Goal: Task Accomplishment & Management: Manage account settings

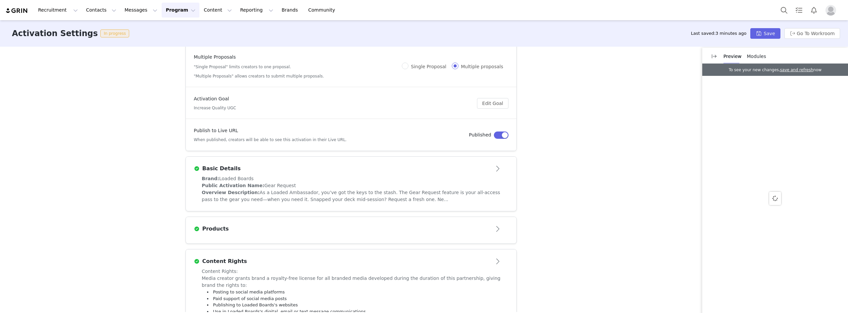
scroll to position [94, 0]
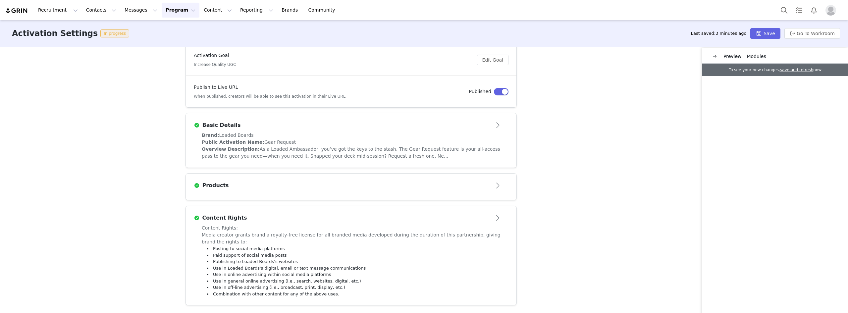
click at [392, 187] on div "Products" at bounding box center [340, 185] width 293 height 8
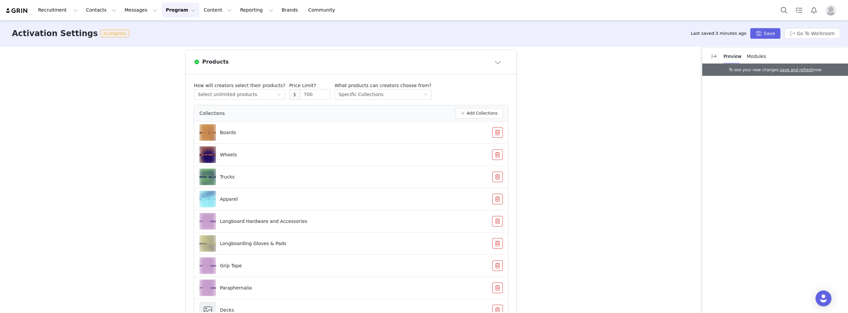
scroll to position [209, 0]
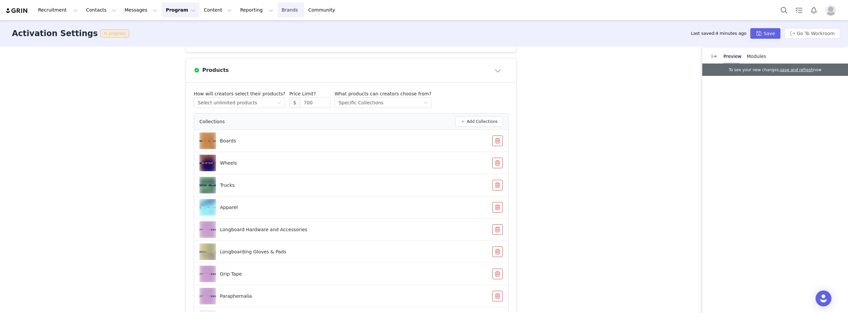
click at [277, 8] on link "Brands Brands" at bounding box center [290, 10] width 26 height 15
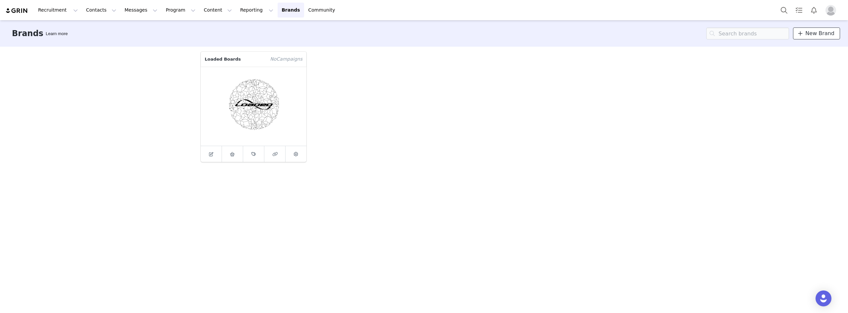
click at [816, 33] on span "New Brand" at bounding box center [819, 33] width 29 height 8
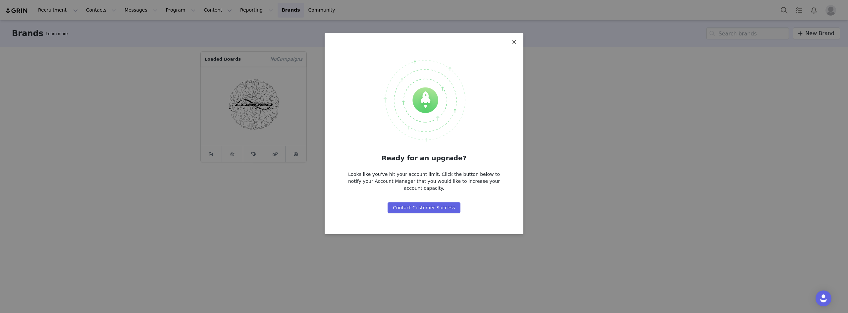
click at [517, 45] on span "Close" at bounding box center [514, 42] width 19 height 19
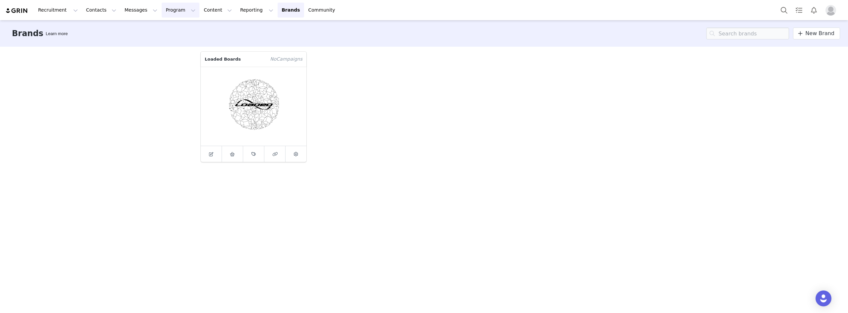
click at [169, 13] on button "Program Program" at bounding box center [181, 10] width 38 height 15
click at [171, 30] on p "Activations" at bounding box center [163, 29] width 25 height 7
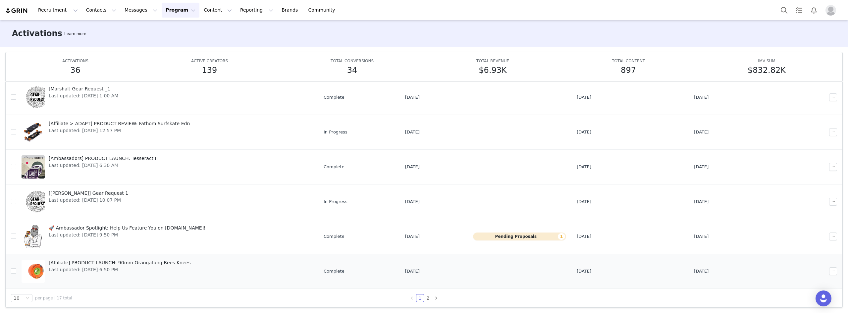
scroll to position [35, 0]
click at [426, 297] on link "2" at bounding box center [427, 296] width 7 height 7
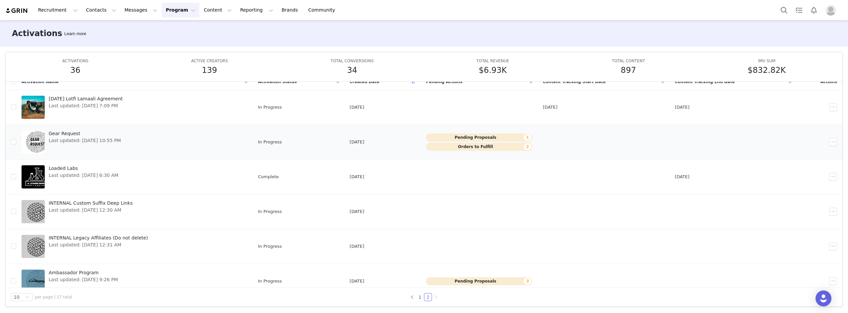
click at [76, 133] on span "Gear Request" at bounding box center [85, 133] width 72 height 7
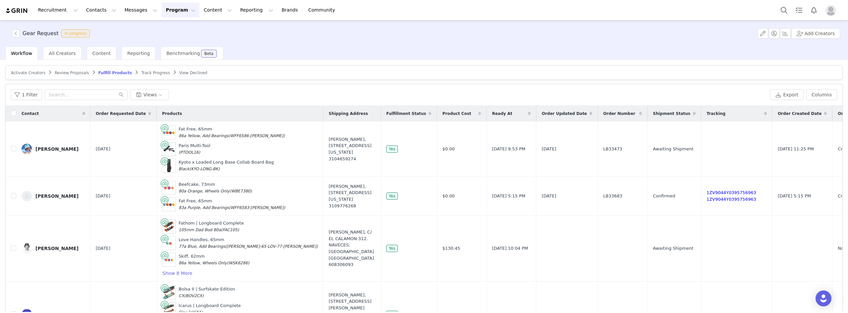
click at [62, 74] on span "Review Proposals" at bounding box center [72, 73] width 34 height 5
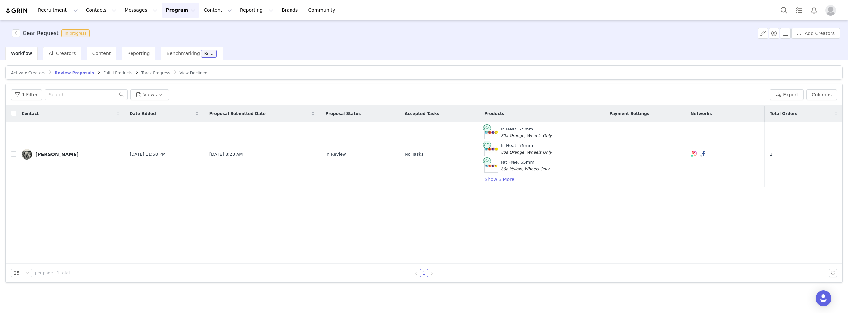
click at [104, 71] on span "Fulfill Products" at bounding box center [117, 73] width 29 height 5
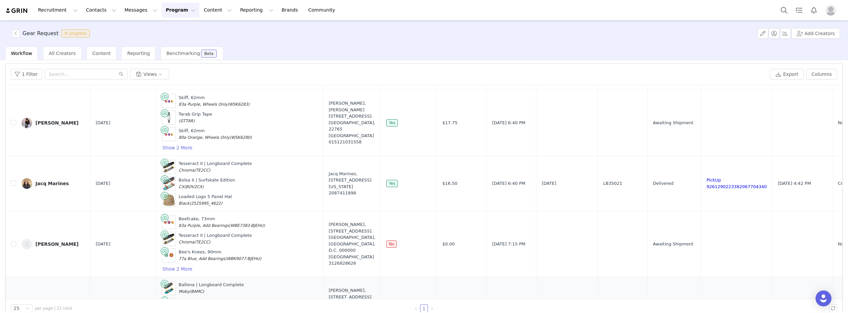
scroll to position [31, 0]
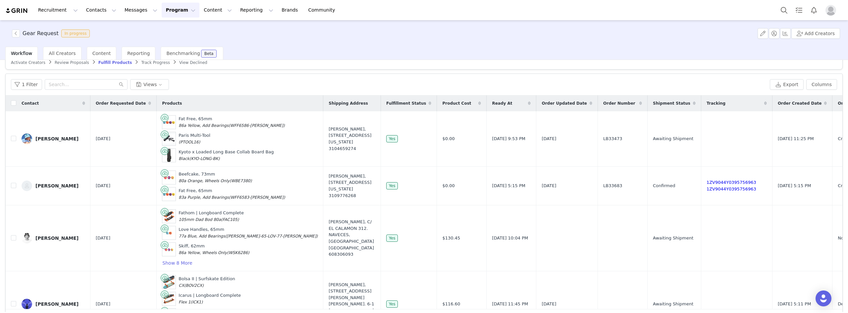
scroll to position [0, 0]
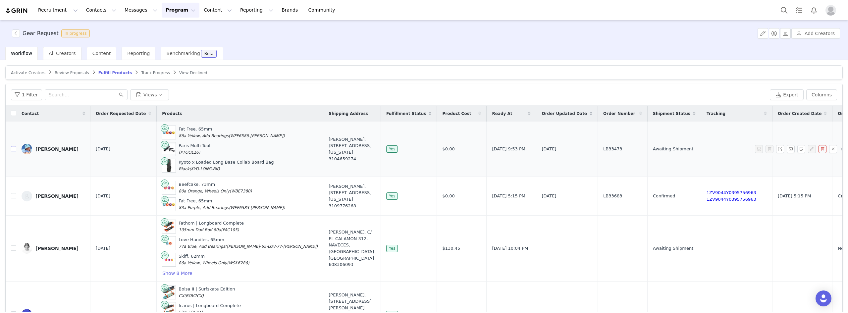
click at [14, 149] on input "checkbox" at bounding box center [13, 148] width 5 height 5
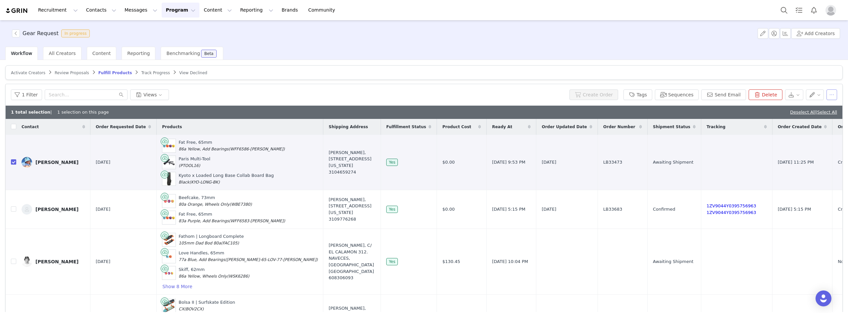
click at [827, 96] on button "button" at bounding box center [831, 94] width 11 height 11
click at [827, 93] on button "button" at bounding box center [831, 94] width 11 height 11
click at [10, 164] on td at bounding box center [11, 162] width 11 height 55
click at [13, 163] on input "checkbox" at bounding box center [13, 161] width 5 height 5
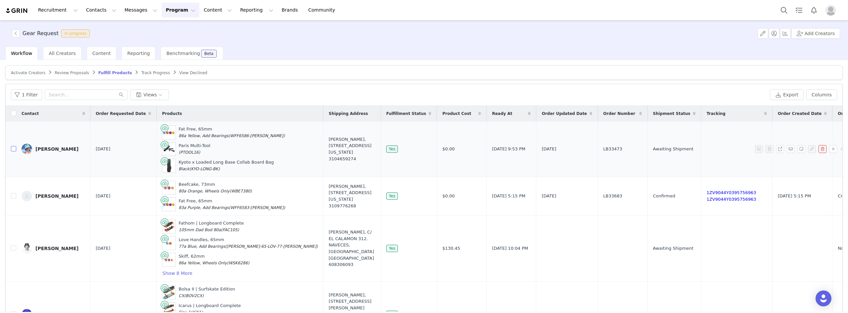
click at [13, 150] on input "checkbox" at bounding box center [13, 148] width 5 height 5
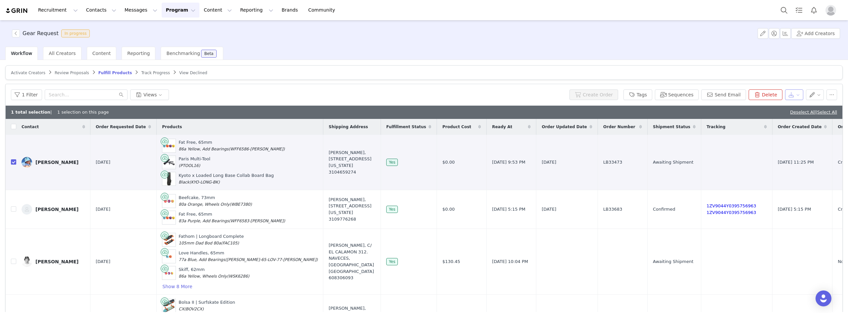
click at [791, 95] on button "button" at bounding box center [794, 94] width 18 height 11
click at [812, 95] on button "button" at bounding box center [815, 94] width 18 height 11
click at [826, 93] on button "button" at bounding box center [831, 94] width 11 height 11
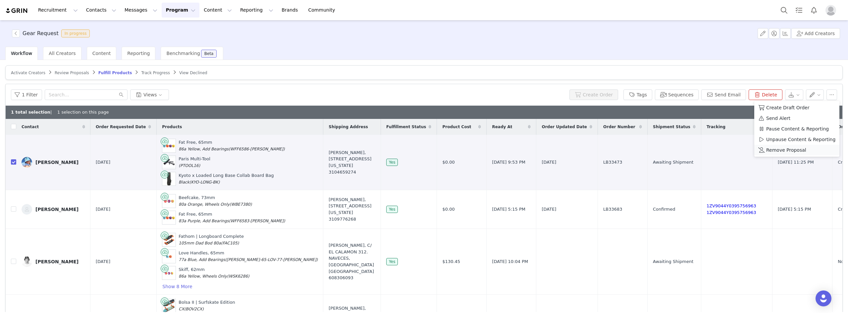
click at [782, 152] on span "Remove Proposal" at bounding box center [786, 149] width 40 height 7
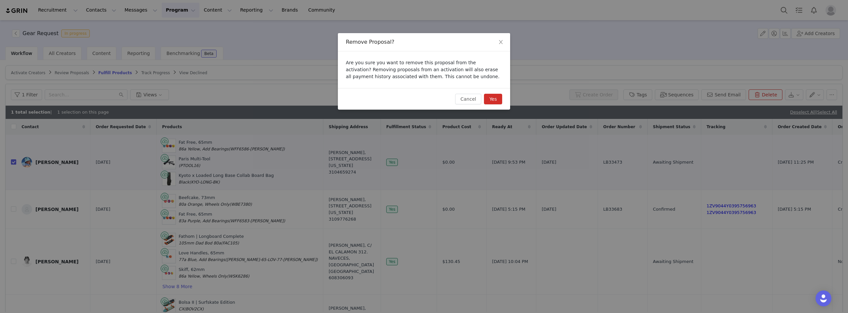
click at [492, 96] on button "Yes" at bounding box center [493, 99] width 18 height 11
checkbox input "false"
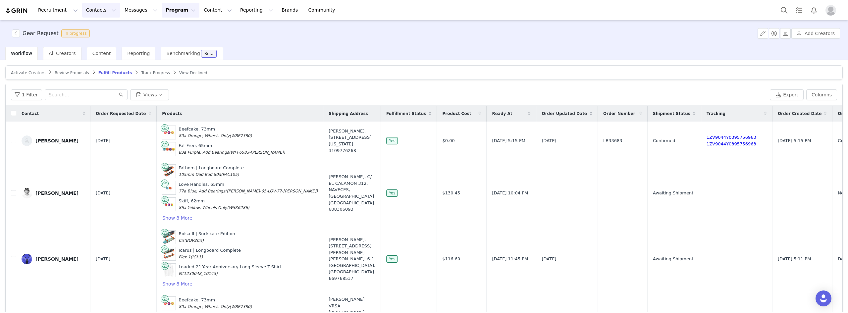
click at [105, 13] on button "Contacts Contacts" at bounding box center [101, 10] width 38 height 15
click at [103, 29] on div "Creators" at bounding box center [102, 29] width 44 height 7
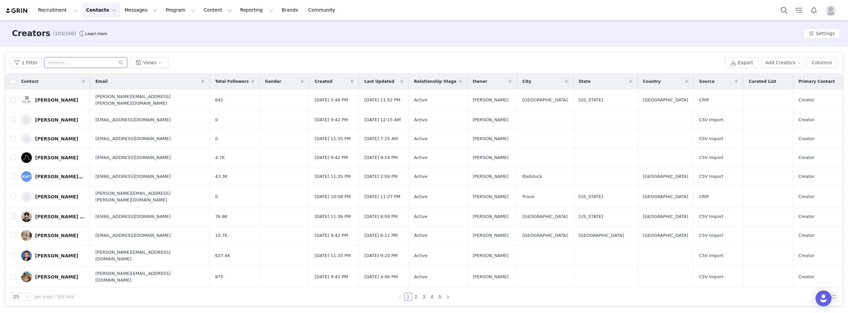
click at [79, 60] on input "text" at bounding box center [85, 62] width 83 height 11
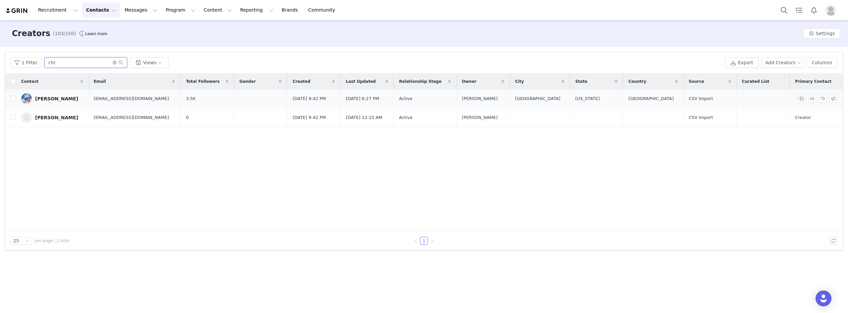
type input "chr"
click at [42, 97] on div "[PERSON_NAME]" at bounding box center [56, 98] width 43 height 5
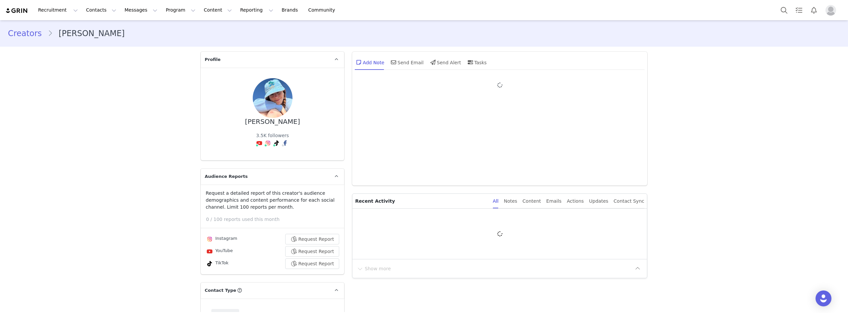
type input "+1 ([GEOGRAPHIC_DATA])"
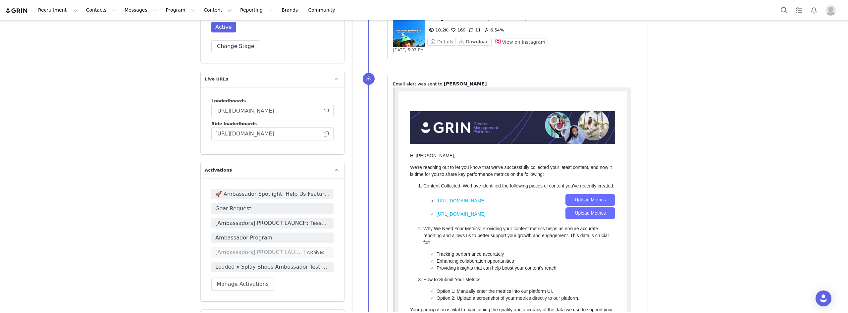
scroll to position [927, 0]
click at [323, 134] on span at bounding box center [326, 134] width 7 height 0
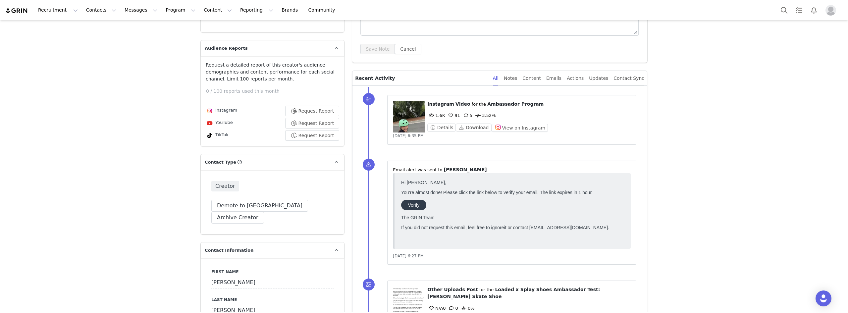
scroll to position [132, 0]
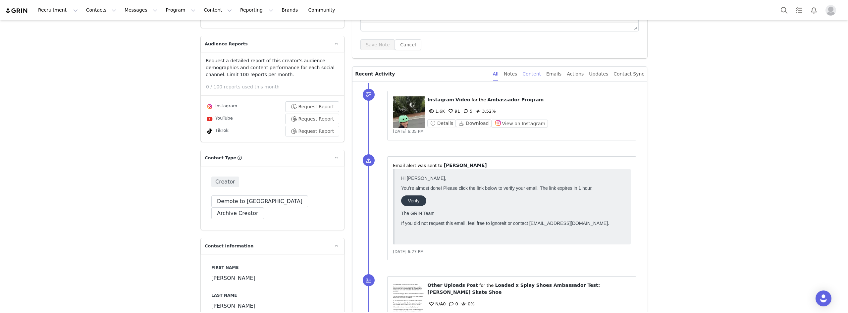
click at [541, 76] on div "Content" at bounding box center [531, 74] width 19 height 15
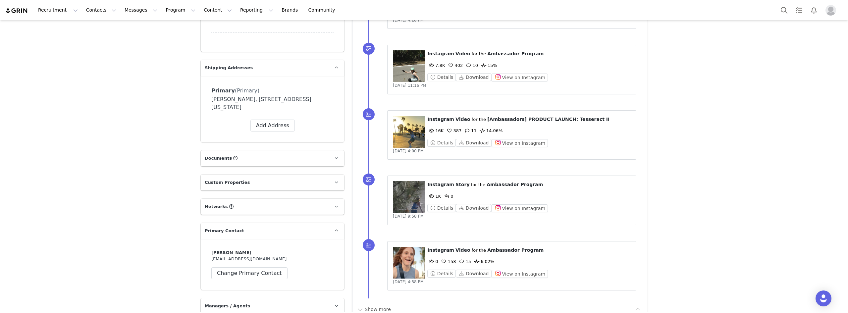
scroll to position [596, 0]
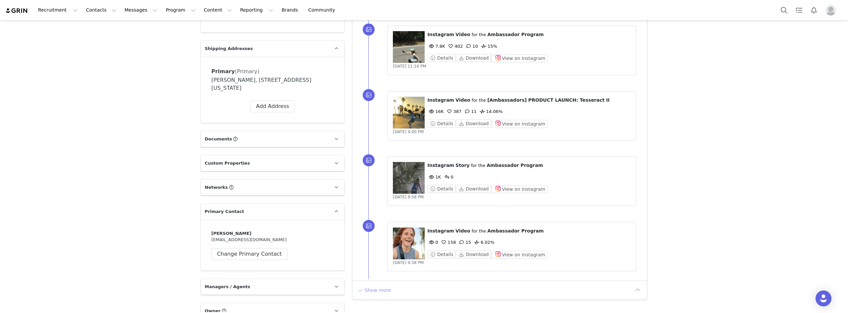
click at [372, 285] on button "Show more" at bounding box center [373, 290] width 35 height 11
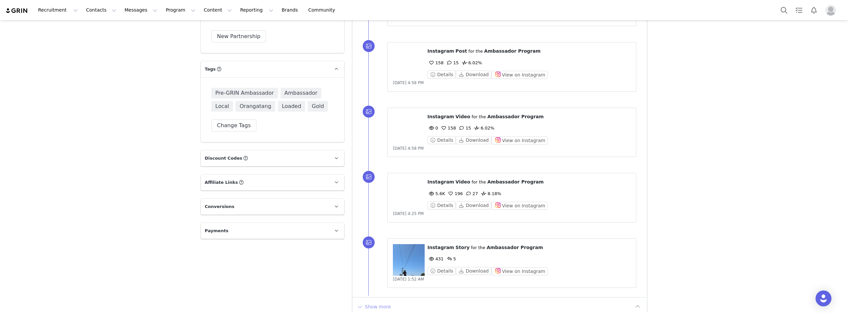
scroll to position [1237, 0]
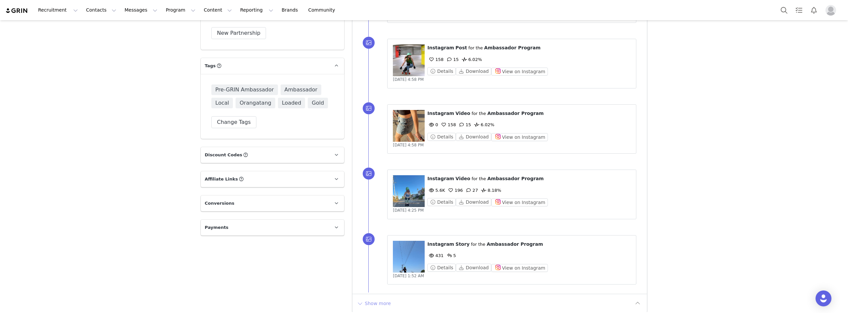
click at [369, 298] on button "Show more" at bounding box center [373, 303] width 35 height 11
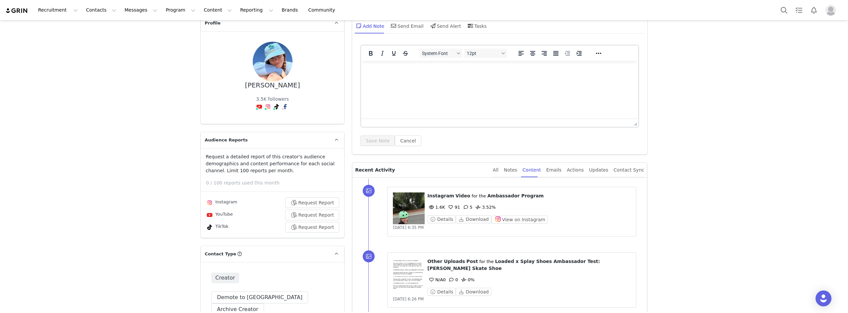
scroll to position [0, 0]
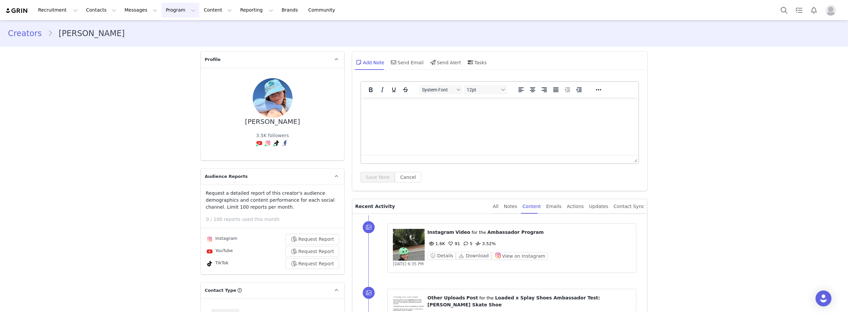
click at [168, 9] on button "Program Program" at bounding box center [181, 10] width 38 height 15
click at [173, 27] on div "Activations" at bounding box center [171, 29] width 44 height 7
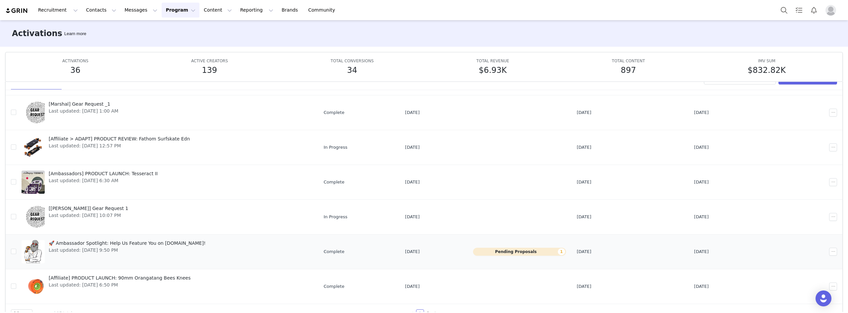
scroll to position [35, 0]
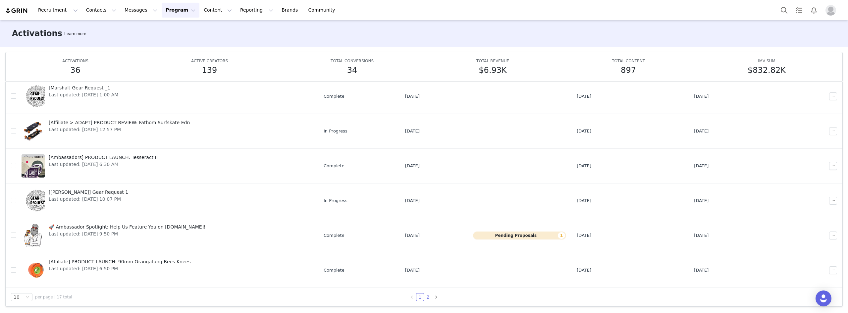
click at [424, 298] on link "2" at bounding box center [427, 296] width 7 height 7
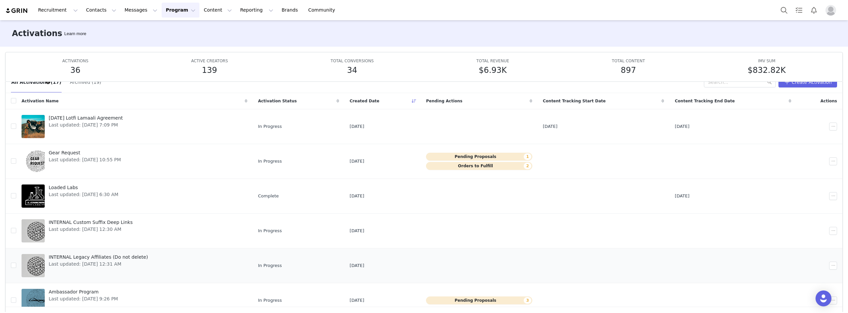
scroll to position [0, 0]
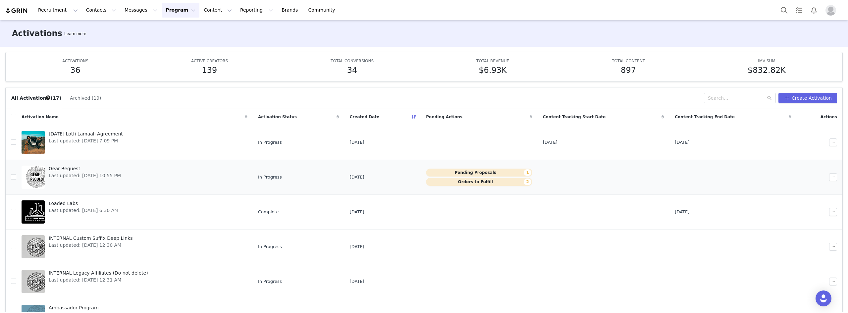
click at [66, 164] on div "Gear Request Last updated: [DATE] 10:55 PM" at bounding box center [85, 177] width 80 height 26
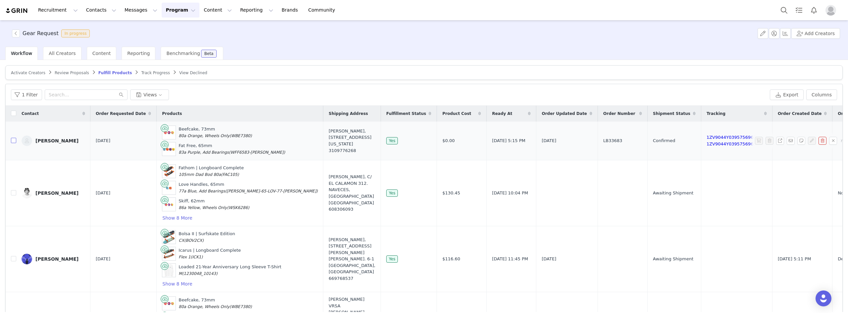
click at [12, 140] on input "checkbox" at bounding box center [13, 140] width 5 height 5
checkbox input "true"
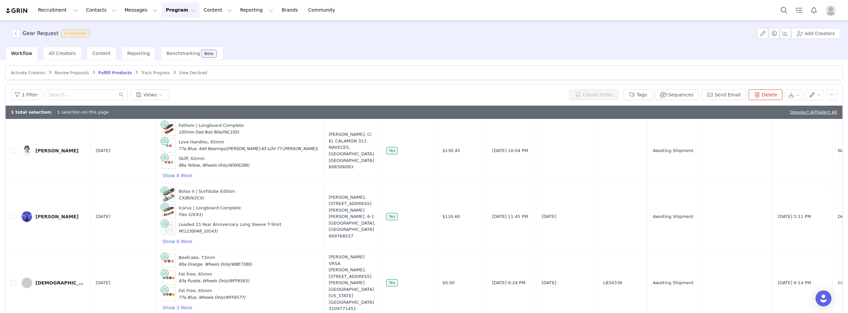
scroll to position [66, 0]
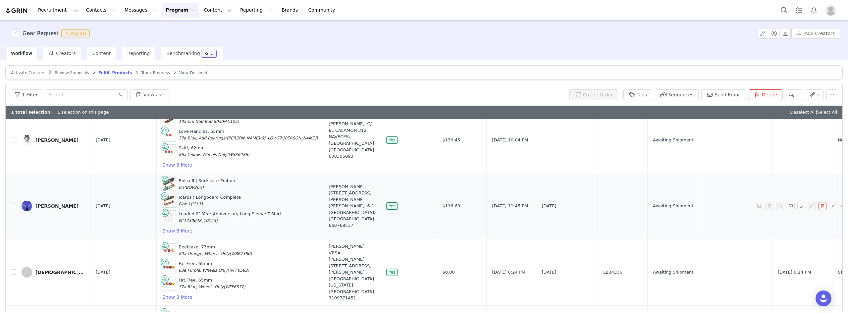
click at [14, 208] on input "checkbox" at bounding box center [13, 205] width 5 height 5
checkbox input "true"
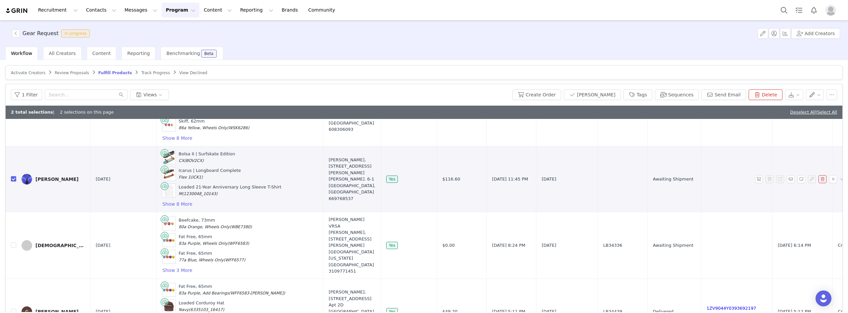
scroll to position [132, 0]
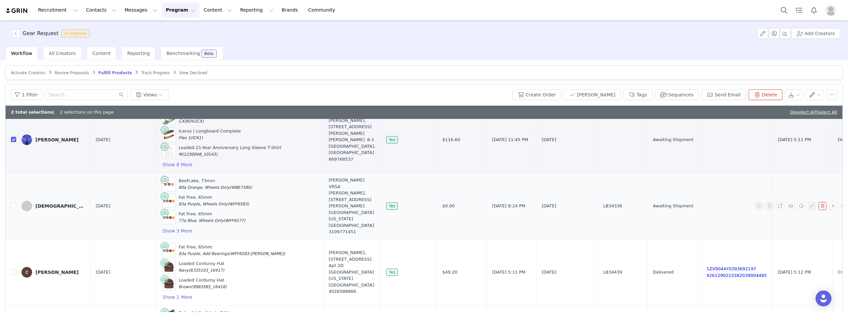
click at [11, 208] on td at bounding box center [11, 206] width 11 height 67
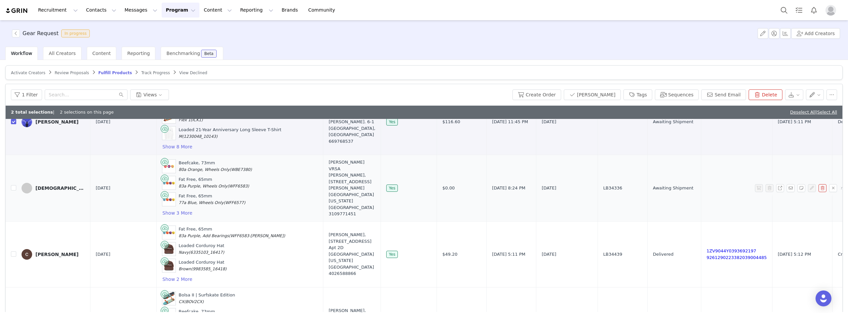
scroll to position [166, 0]
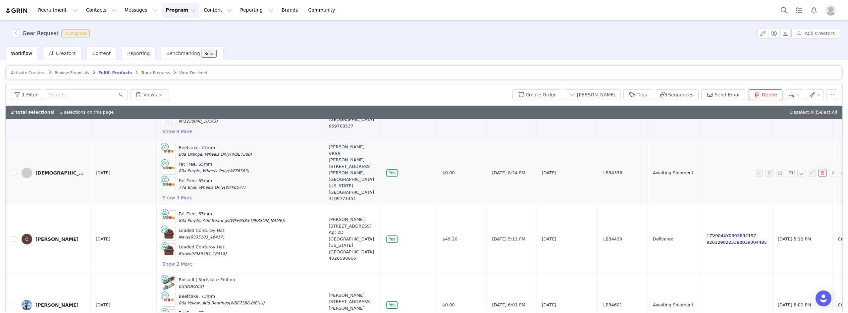
click at [13, 173] on input "checkbox" at bounding box center [13, 172] width 5 height 5
checkbox input "true"
click at [14, 239] on input "checkbox" at bounding box center [13, 238] width 5 height 5
checkbox input "true"
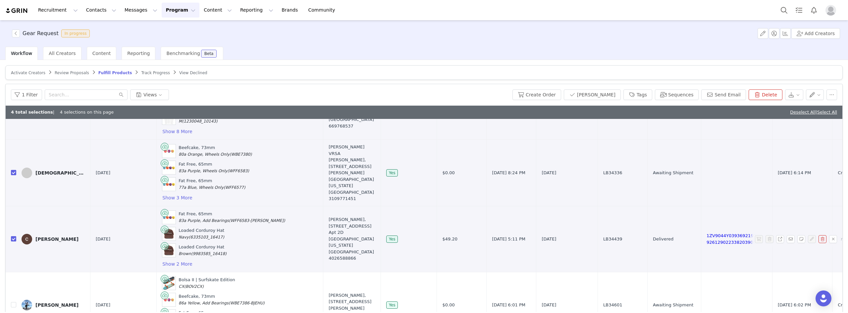
scroll to position [265, 0]
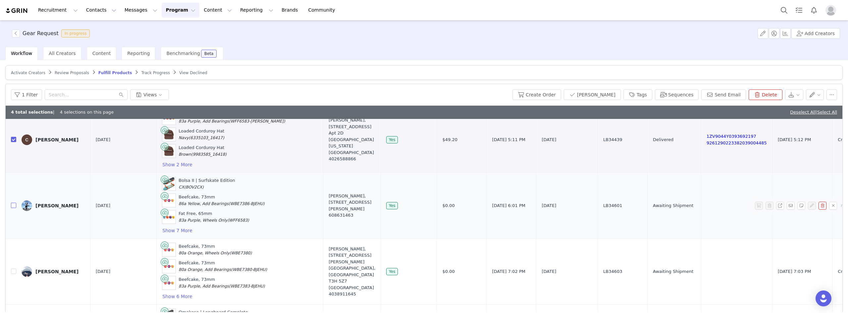
click at [13, 208] on input "checkbox" at bounding box center [13, 205] width 5 height 5
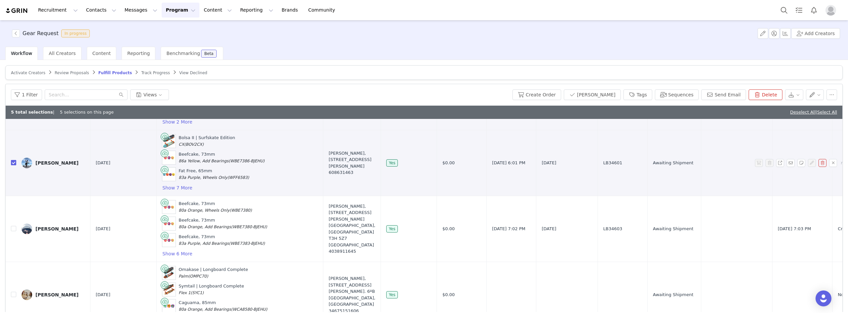
scroll to position [298, 0]
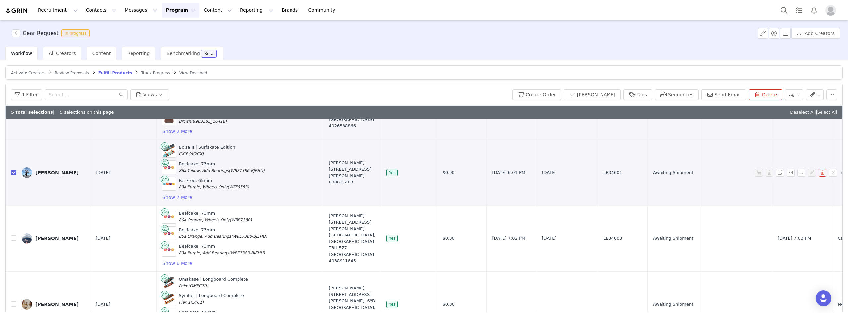
click at [12, 173] on input "checkbox" at bounding box center [13, 172] width 5 height 5
checkbox input "false"
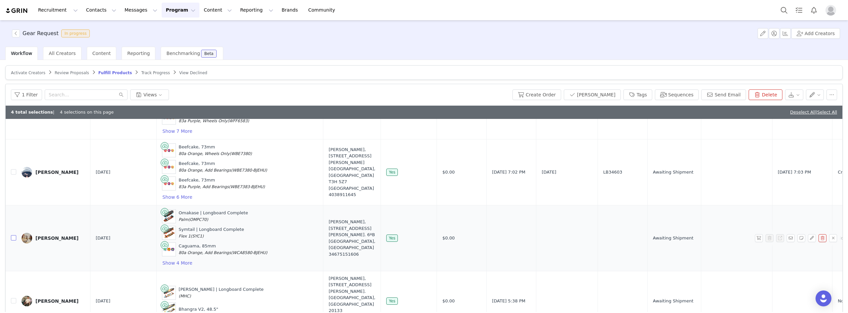
scroll to position [430, 0]
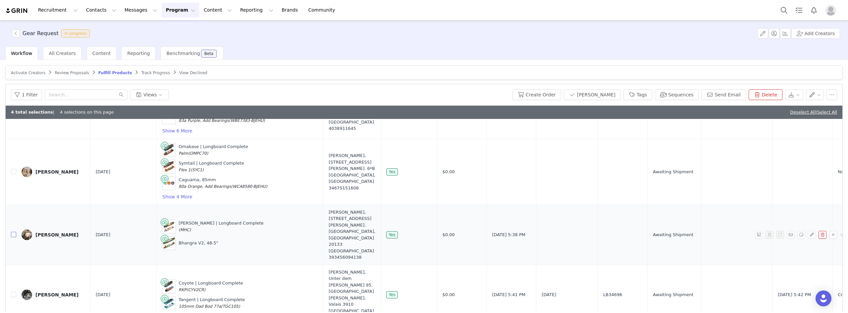
click at [14, 232] on input "checkbox" at bounding box center [13, 234] width 5 height 5
checkbox input "true"
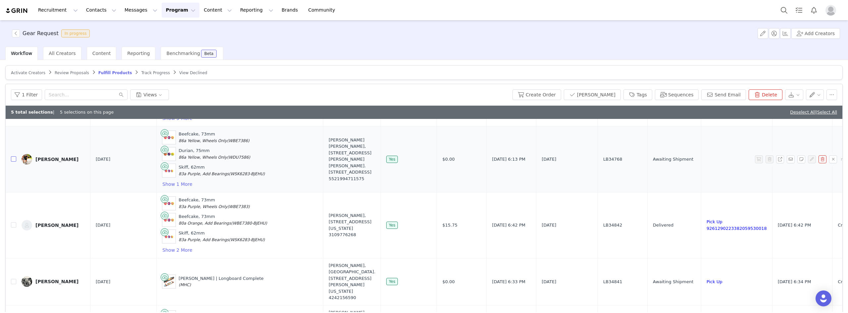
scroll to position [695, 0]
click at [11, 222] on input "checkbox" at bounding box center [13, 224] width 5 height 5
checkbox input "true"
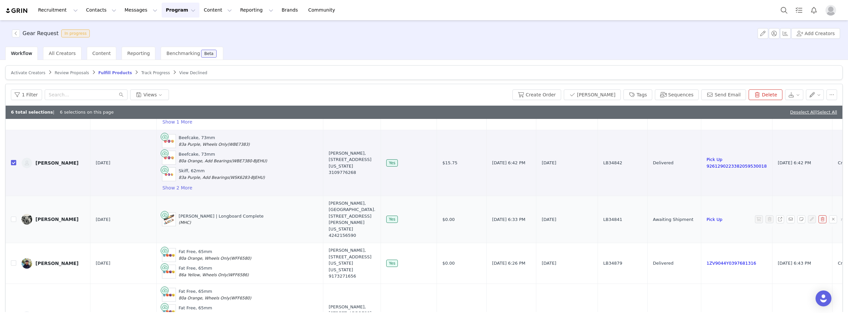
scroll to position [762, 0]
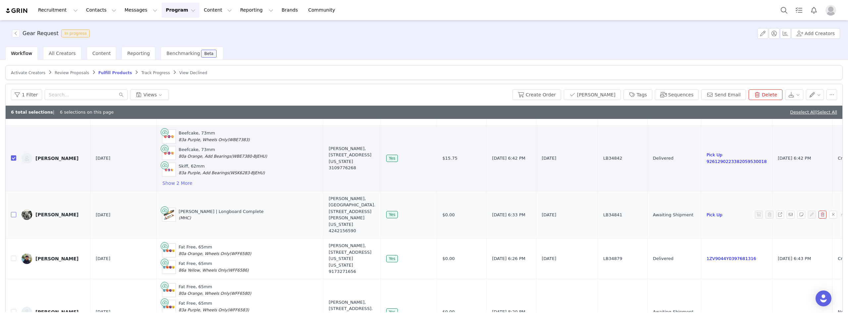
click at [13, 212] on input "checkbox" at bounding box center [13, 214] width 5 height 5
checkbox input "true"
click at [13, 256] on input "checkbox" at bounding box center [13, 258] width 5 height 5
checkbox input "true"
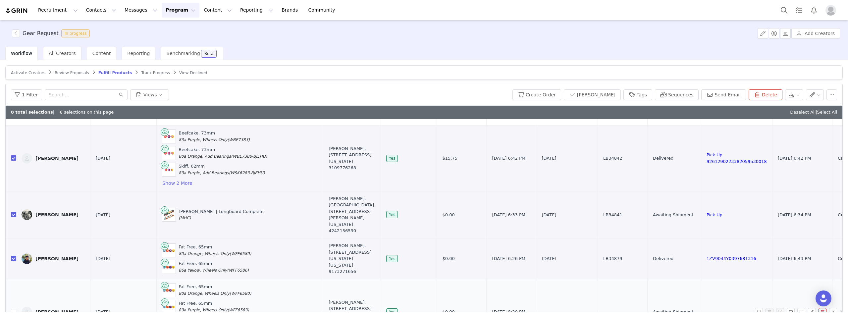
scroll to position [795, 0]
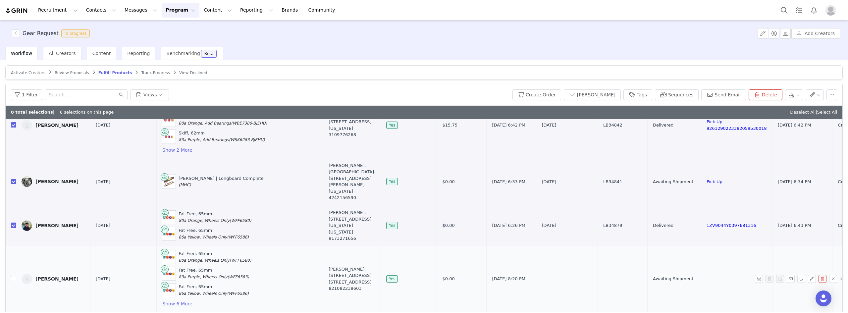
click at [13, 276] on input "checkbox" at bounding box center [13, 278] width 5 height 5
checkbox input "false"
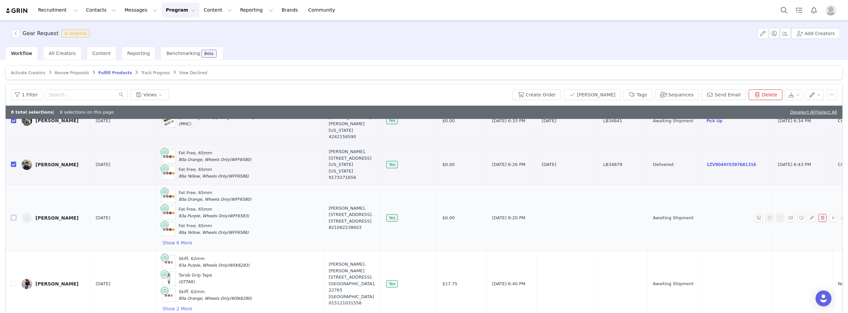
scroll to position [861, 0]
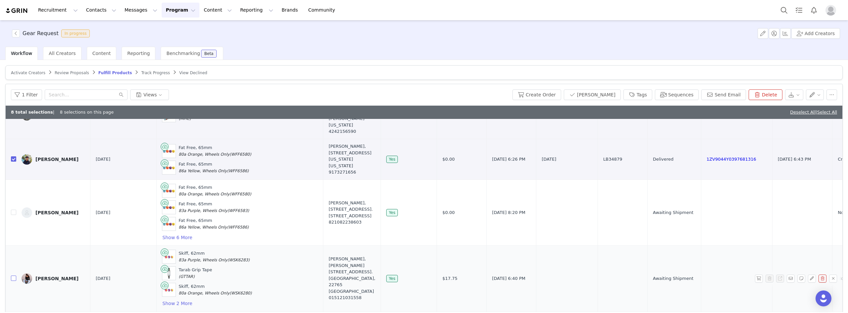
click at [13, 275] on input "checkbox" at bounding box center [13, 277] width 5 height 5
checkbox input "true"
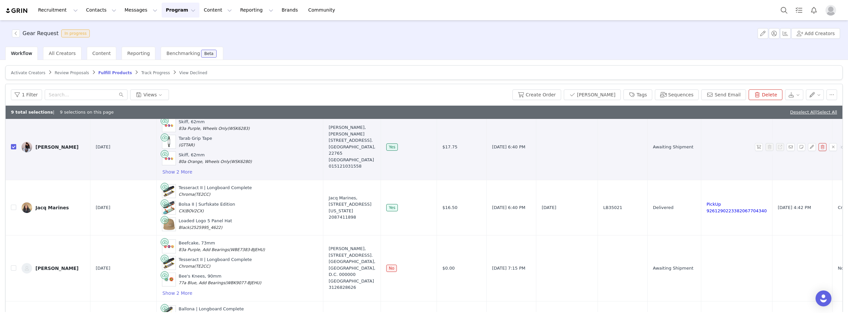
scroll to position [996, 0]
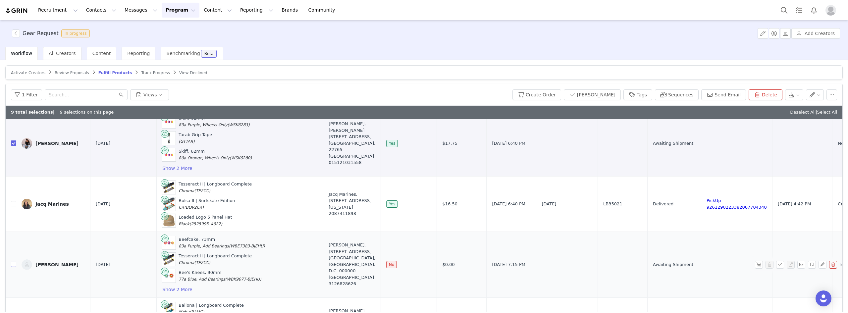
click at [15, 262] on input "checkbox" at bounding box center [13, 264] width 5 height 5
checkbox input "false"
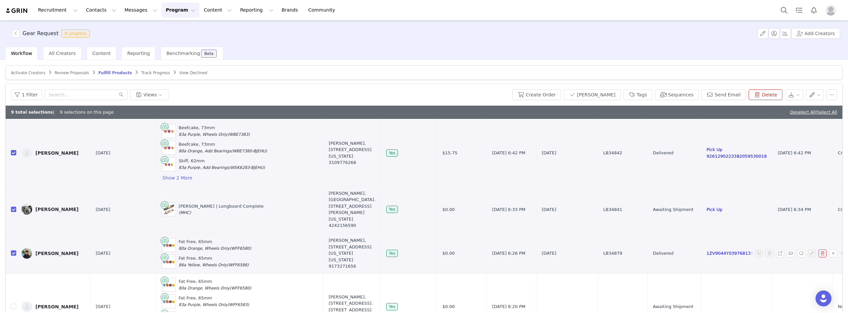
scroll to position [764, 0]
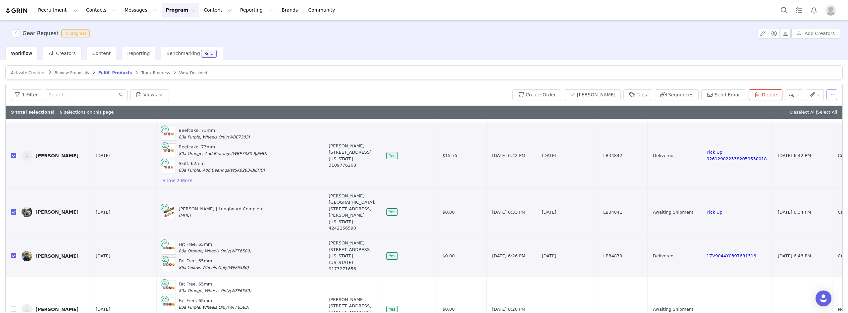
click at [826, 96] on button "button" at bounding box center [831, 94] width 11 height 11
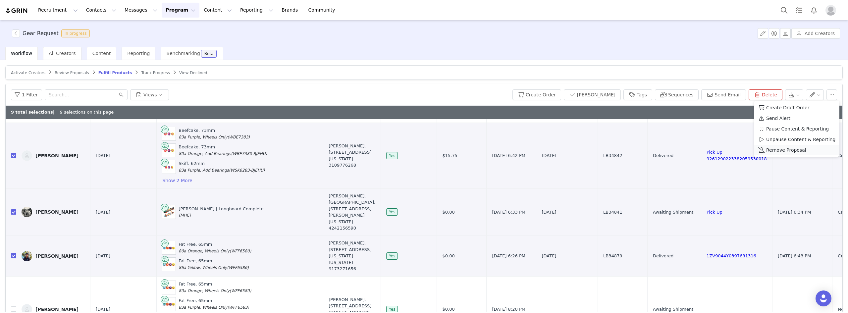
click at [789, 154] on li "Remove Proposal" at bounding box center [796, 150] width 85 height 11
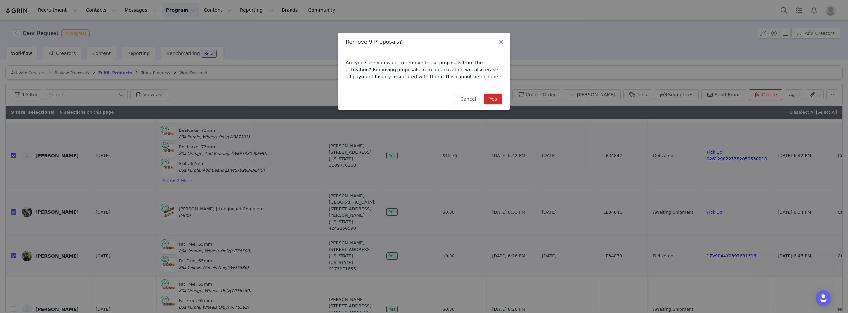
click at [488, 99] on button "Yes" at bounding box center [493, 99] width 18 height 11
checkbox input "false"
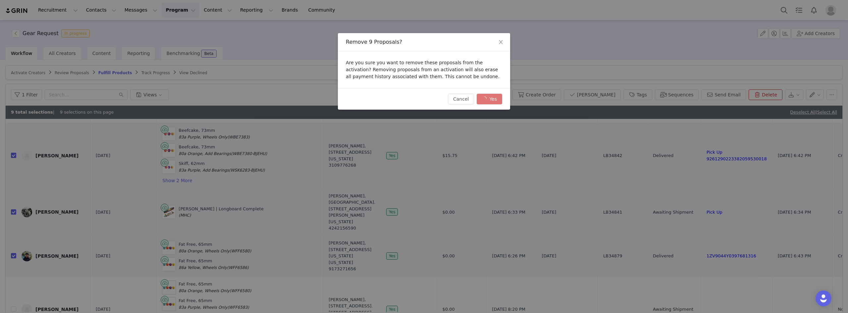
checkbox input "false"
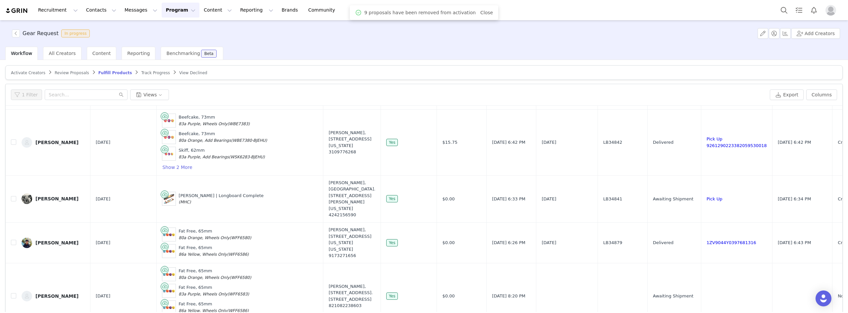
scroll to position [0, 0]
